Goal: Obtain resource: Download file/media

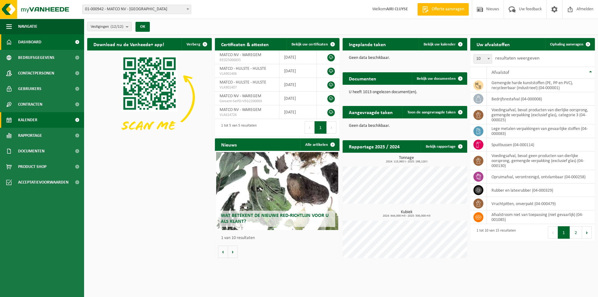
click at [26, 118] on span "Kalender" at bounding box center [27, 120] width 19 height 16
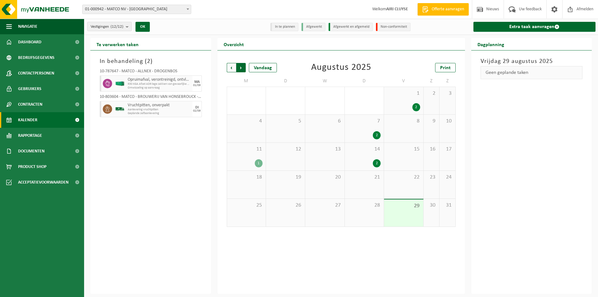
click at [233, 65] on span "Vorige" at bounding box center [231, 67] width 9 height 9
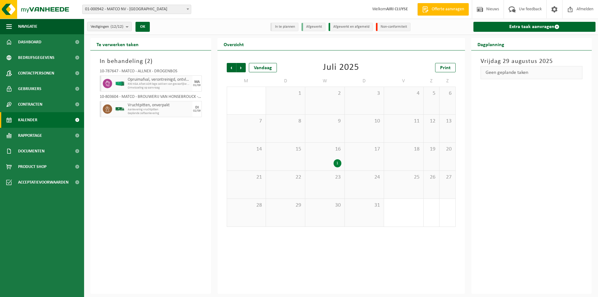
click at [233, 65] on span "Vorige" at bounding box center [231, 67] width 9 height 9
click at [402, 158] on div "13 1" at bounding box center [403, 157] width 39 height 28
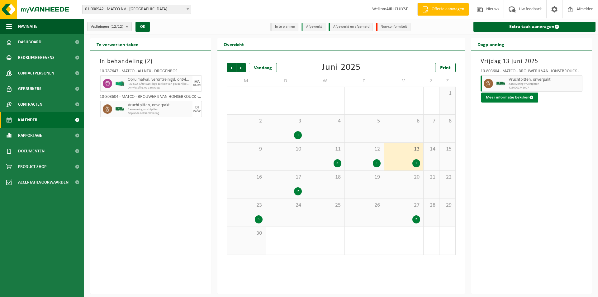
click at [511, 95] on button "Meer informatie bekijken" at bounding box center [509, 98] width 57 height 10
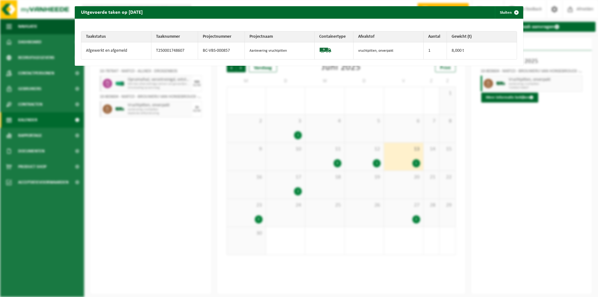
click at [537, 152] on div "Uitgevoerde taken op [DATE] Sluiten Taakstatus Taaknummer Projectnummer Project…" at bounding box center [299, 148] width 598 height 297
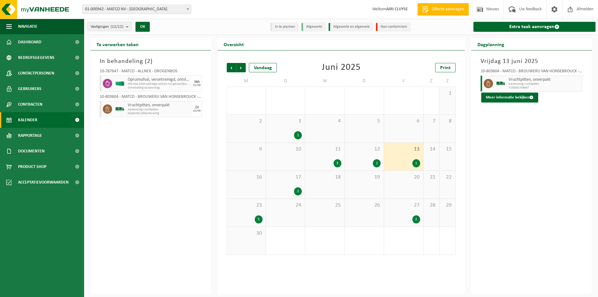
click at [373, 157] on div "12 1" at bounding box center [364, 157] width 39 height 28
click at [424, 163] on div "14" at bounding box center [432, 157] width 16 height 28
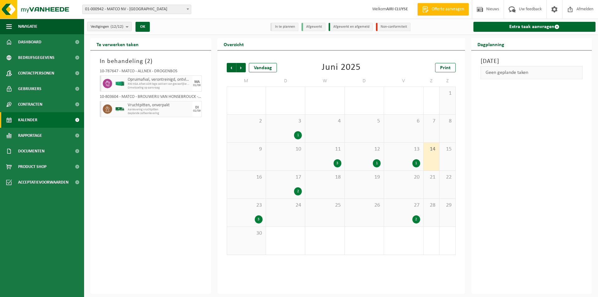
click at [416, 164] on div "1" at bounding box center [416, 163] width 8 height 8
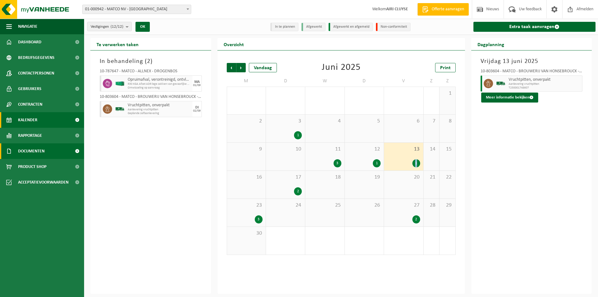
click at [77, 152] on span at bounding box center [77, 151] width 14 height 16
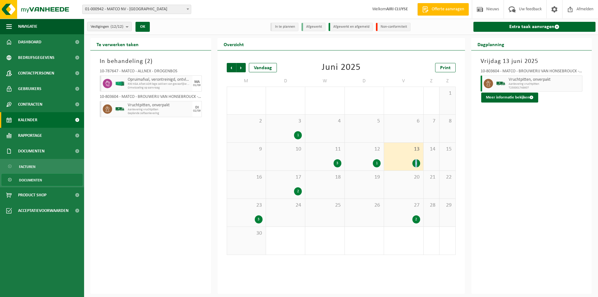
click at [36, 179] on span "Documenten" at bounding box center [30, 180] width 23 height 12
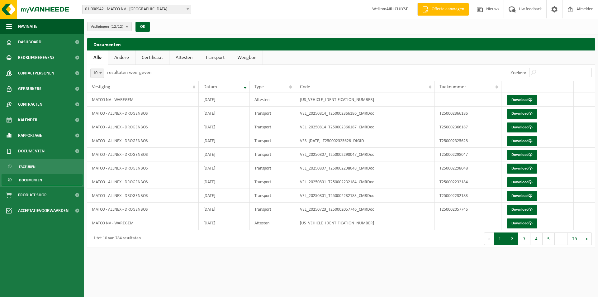
click at [515, 241] on button "2" at bounding box center [512, 238] width 12 height 12
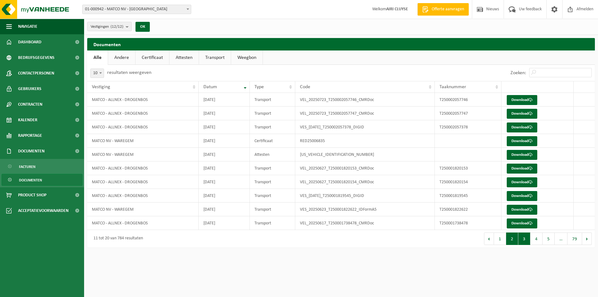
click at [526, 240] on button "3" at bounding box center [524, 238] width 12 height 12
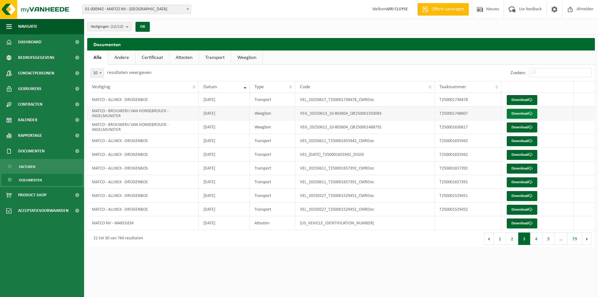
click at [521, 116] on link "Download" at bounding box center [522, 114] width 31 height 10
click at [518, 127] on link "Download" at bounding box center [522, 127] width 31 height 10
